Goal: Transaction & Acquisition: Purchase product/service

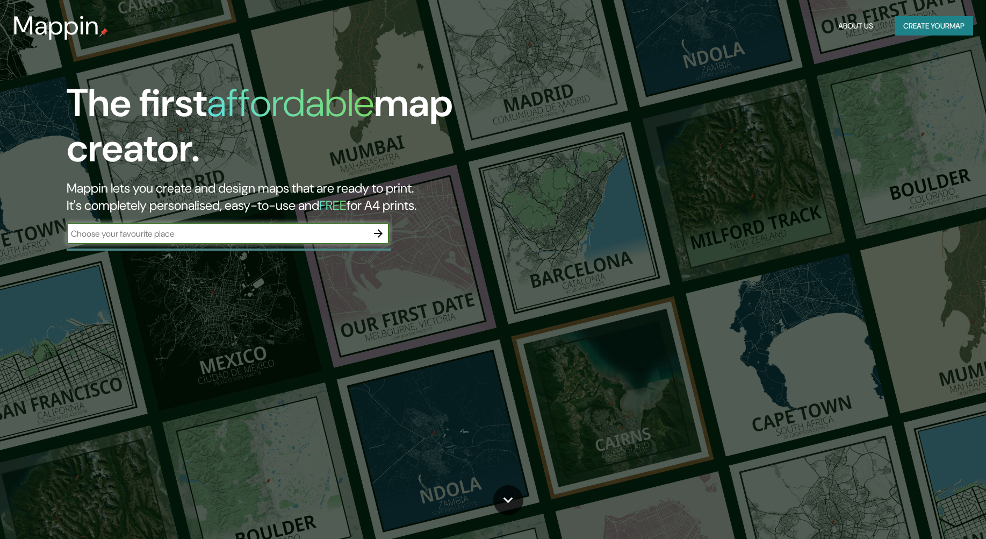
click at [252, 234] on input "text" at bounding box center [217, 233] width 301 height 12
click at [304, 234] on input "text" at bounding box center [217, 233] width 301 height 12
click at [382, 231] on icon "button" at bounding box center [378, 233] width 13 height 13
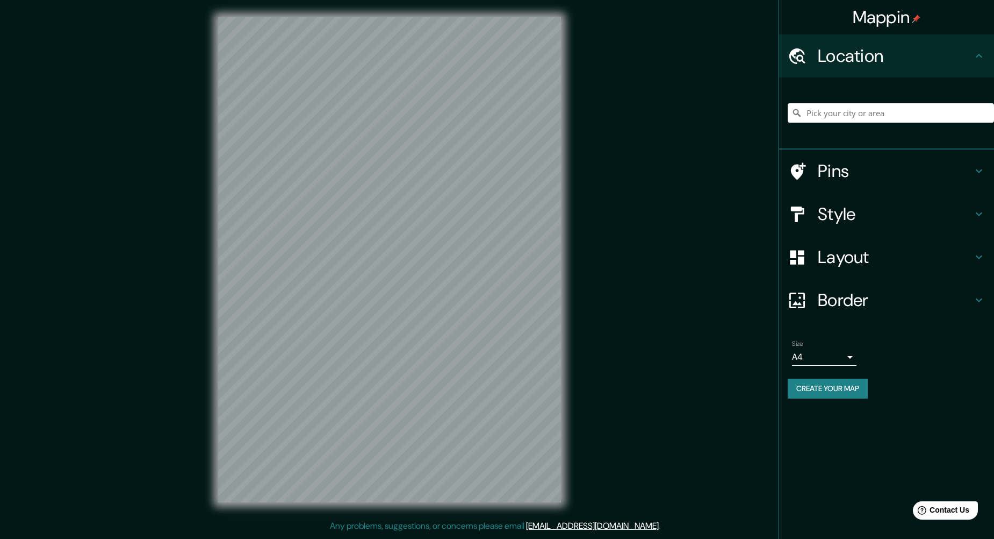
click at [861, 115] on input "Pick your city or area" at bounding box center [891, 112] width 206 height 19
type input "v"
click at [833, 183] on div "Pins" at bounding box center [886, 170] width 215 height 43
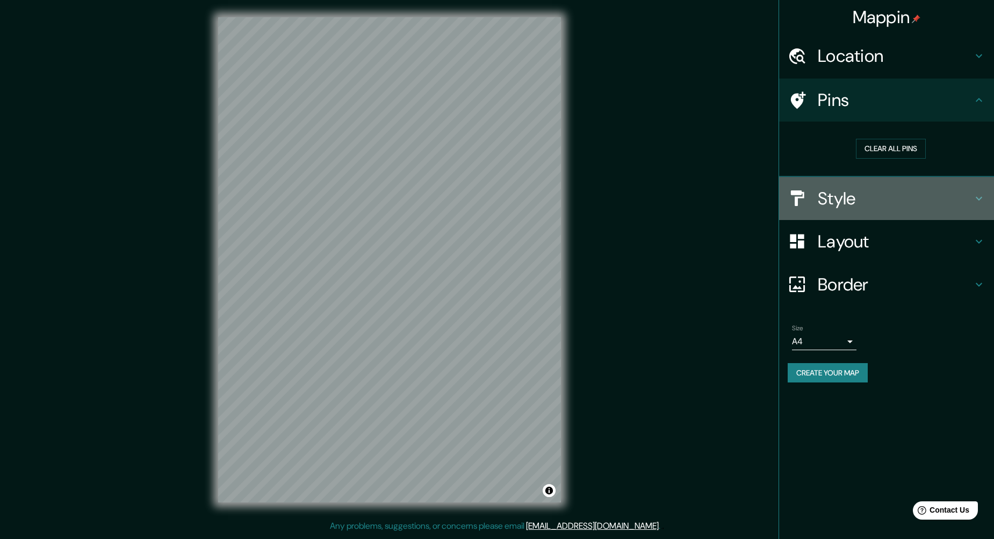
click at [857, 211] on div "Style" at bounding box center [886, 198] width 215 height 43
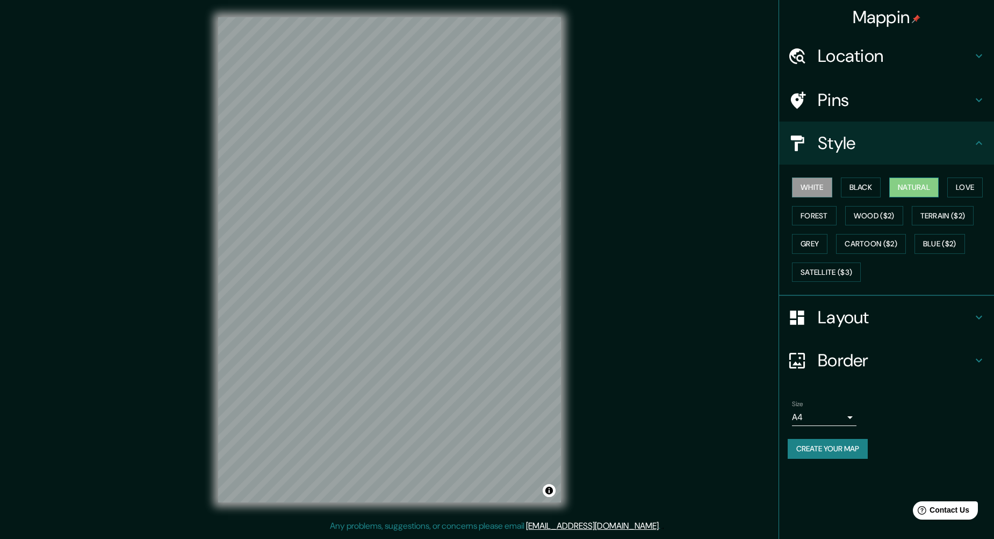
click at [914, 192] on button "Natural" at bounding box center [914, 187] width 49 height 20
click at [966, 190] on button "Love" at bounding box center [965, 187] width 35 height 20
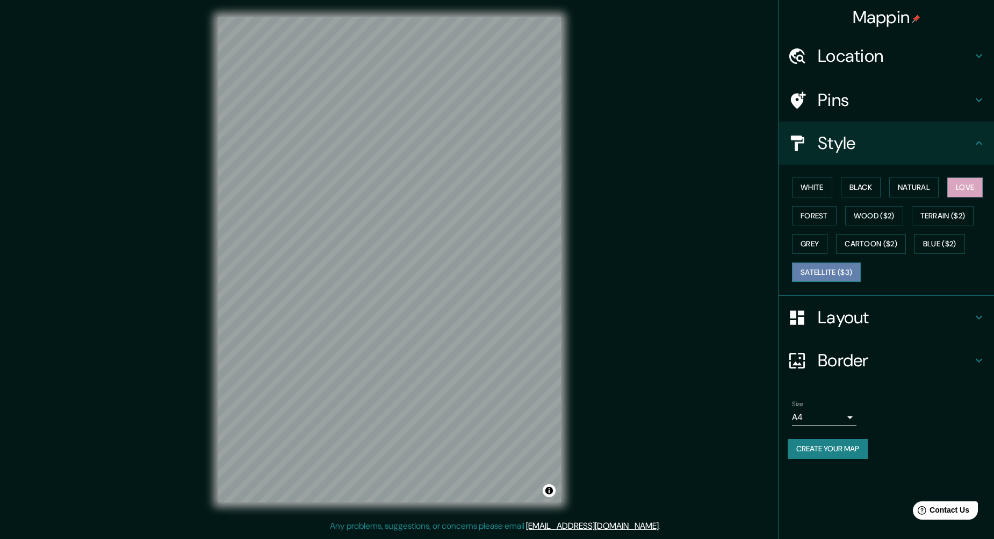
click at [840, 269] on button "Satellite ($3)" at bounding box center [826, 272] width 69 height 20
click at [814, 223] on button "Forest" at bounding box center [814, 216] width 45 height 20
click at [822, 238] on button "Grey" at bounding box center [809, 244] width 35 height 20
click at [927, 221] on button "Terrain ($2)" at bounding box center [943, 216] width 62 height 20
